Goal: Transaction & Acquisition: Purchase product/service

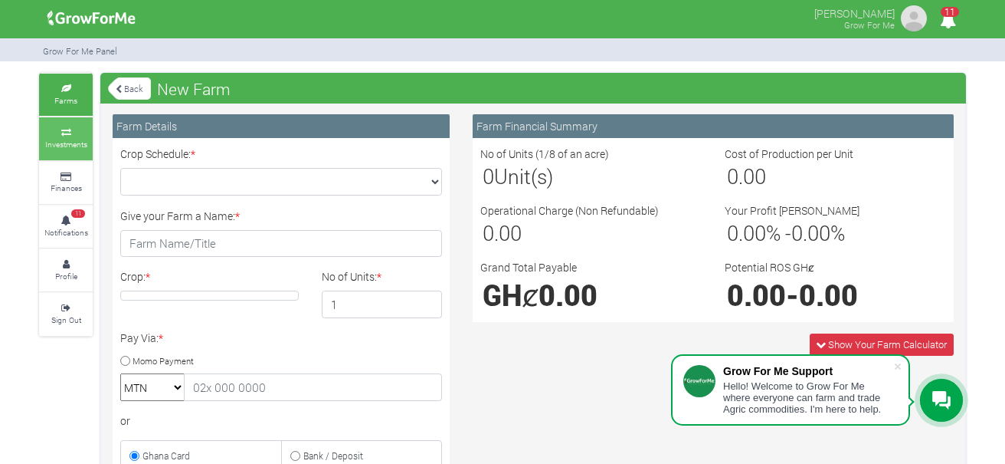
click at [56, 148] on small "Investments" at bounding box center [66, 144] width 42 height 11
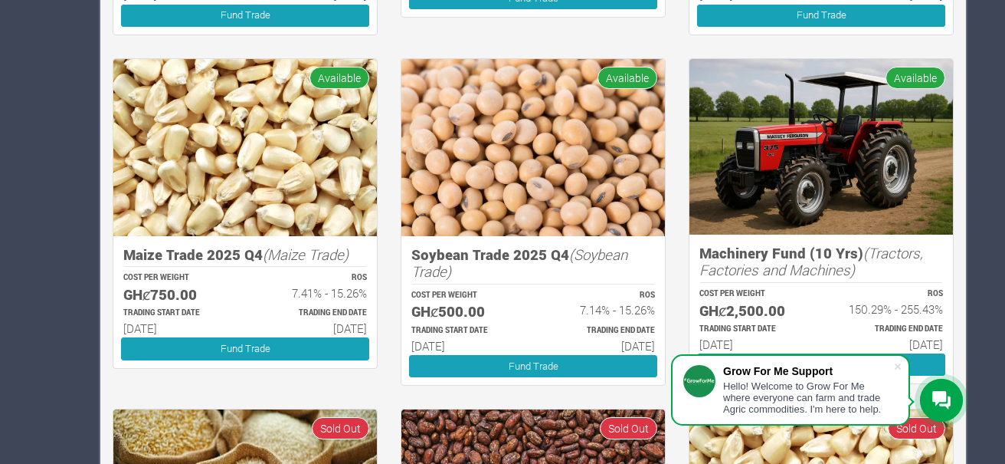
scroll to position [694, 0]
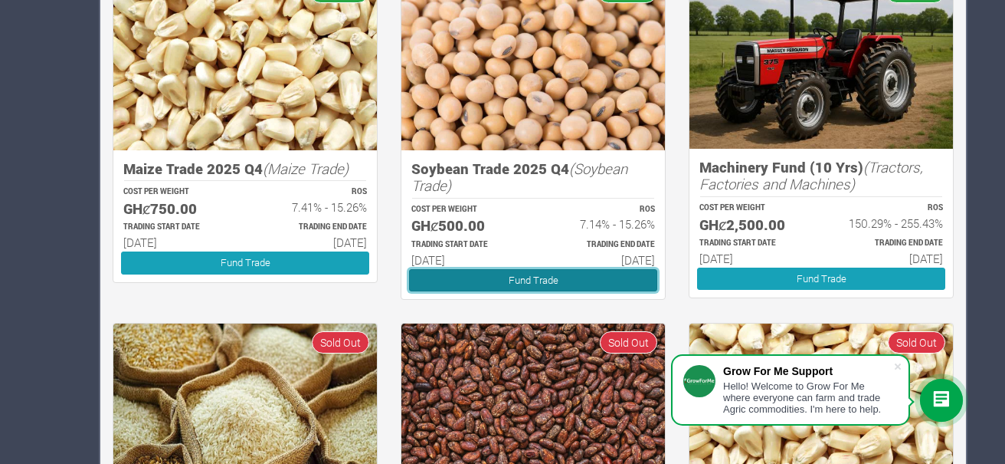
click at [544, 273] on link "Fund Trade" at bounding box center [533, 280] width 248 height 22
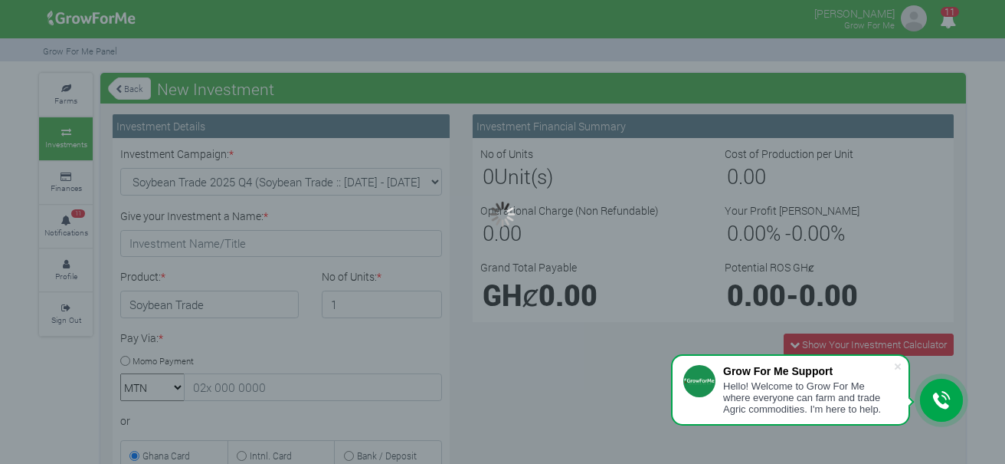
type input "1"
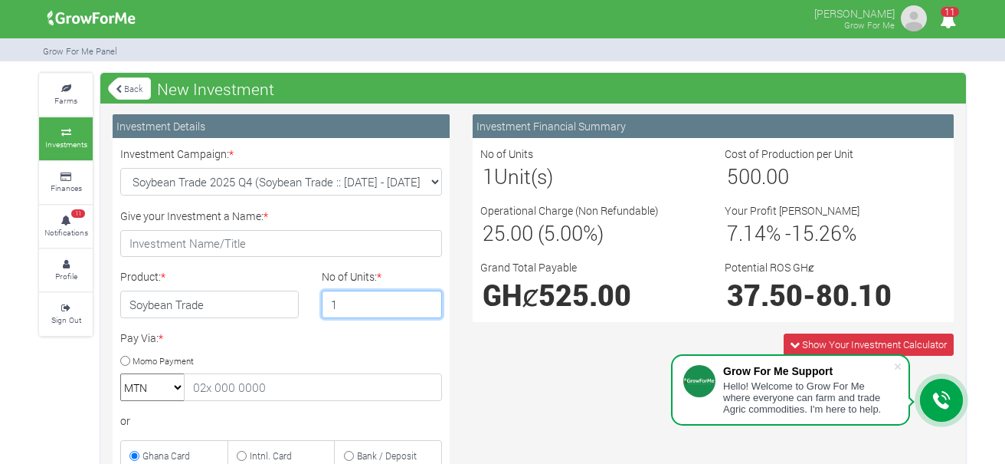
click at [350, 311] on input "1" at bounding box center [382, 304] width 121 height 28
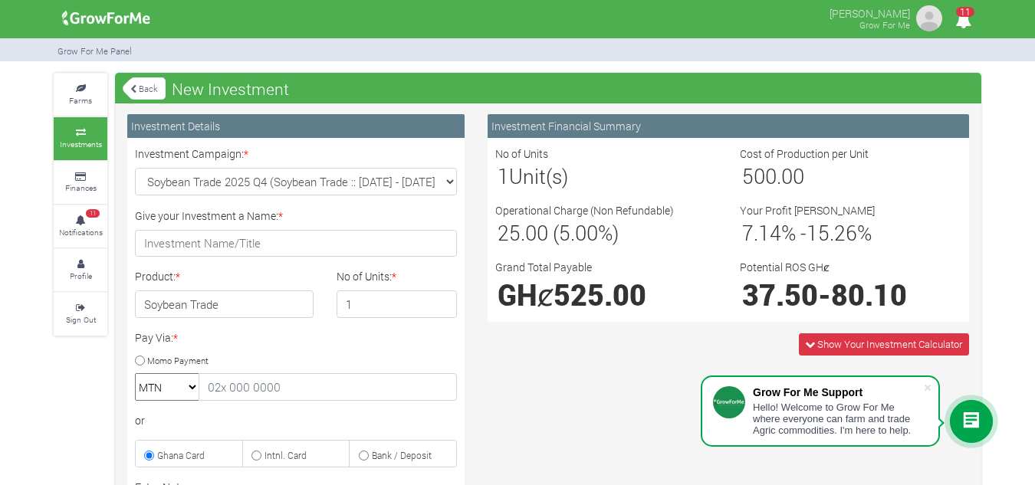
drag, startPoint x: 389, startPoint y: 284, endPoint x: 166, endPoint y: 126, distance: 274.3
click at [166, 126] on div "Investment Details Investment Campaign: * Soybean Trade 2025 Q4 (Soybean Trade …" at bounding box center [296, 434] width 360 height 640
